Goal: Task Accomplishment & Management: Manage account settings

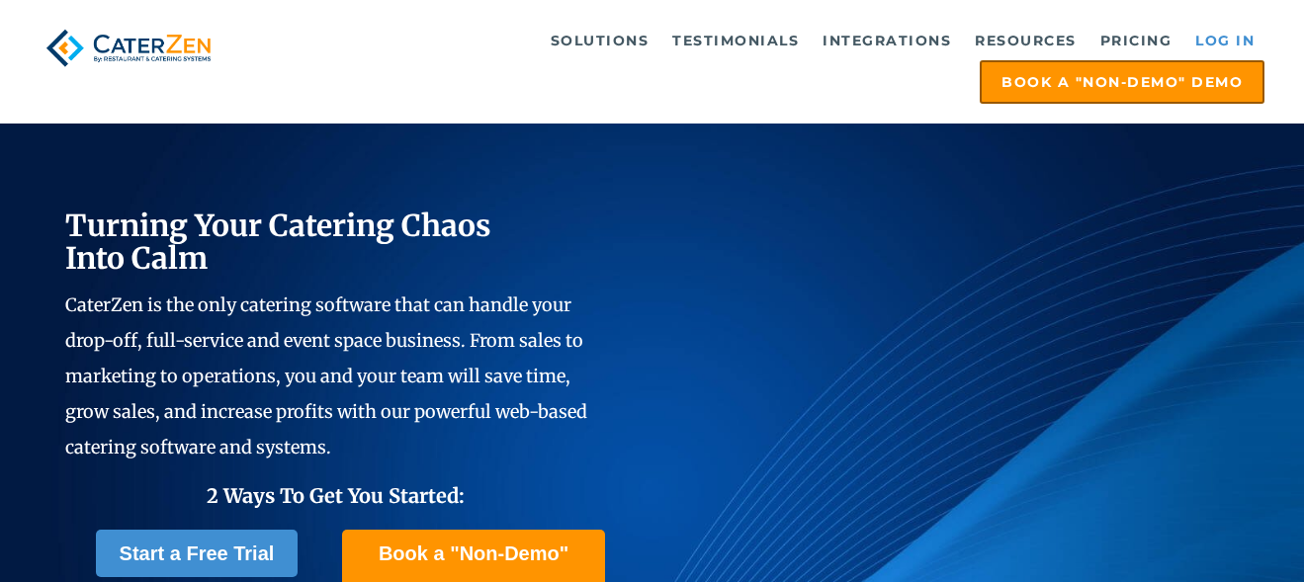
click at [1211, 41] on link "Log in" at bounding box center [1224, 41] width 79 height 40
click at [1206, 29] on link "Log in" at bounding box center [1224, 41] width 79 height 40
click at [1208, 37] on link "Log in" at bounding box center [1224, 41] width 79 height 40
